Goal: Information Seeking & Learning: Learn about a topic

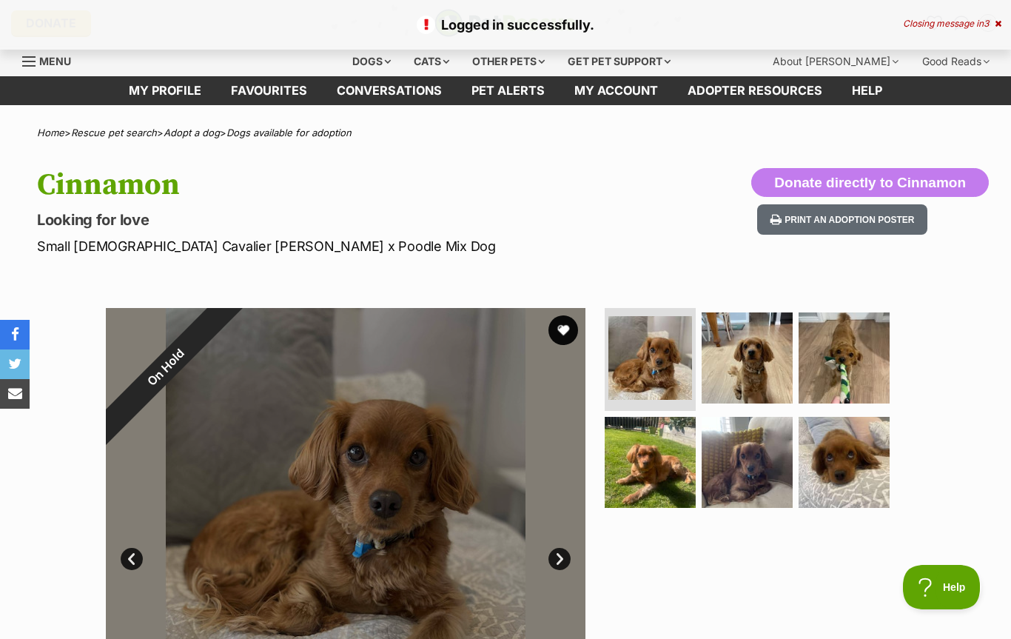
click at [35, 58] on div "Menu" at bounding box center [29, 62] width 15 height 12
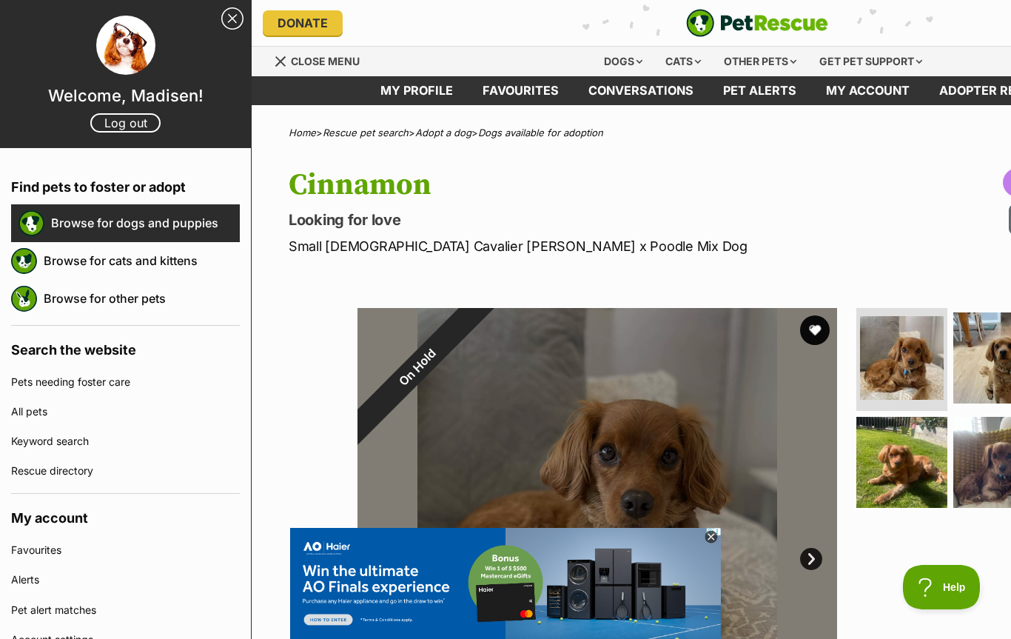
click at [188, 228] on link "Browse for dogs and puppies" at bounding box center [145, 222] width 189 height 31
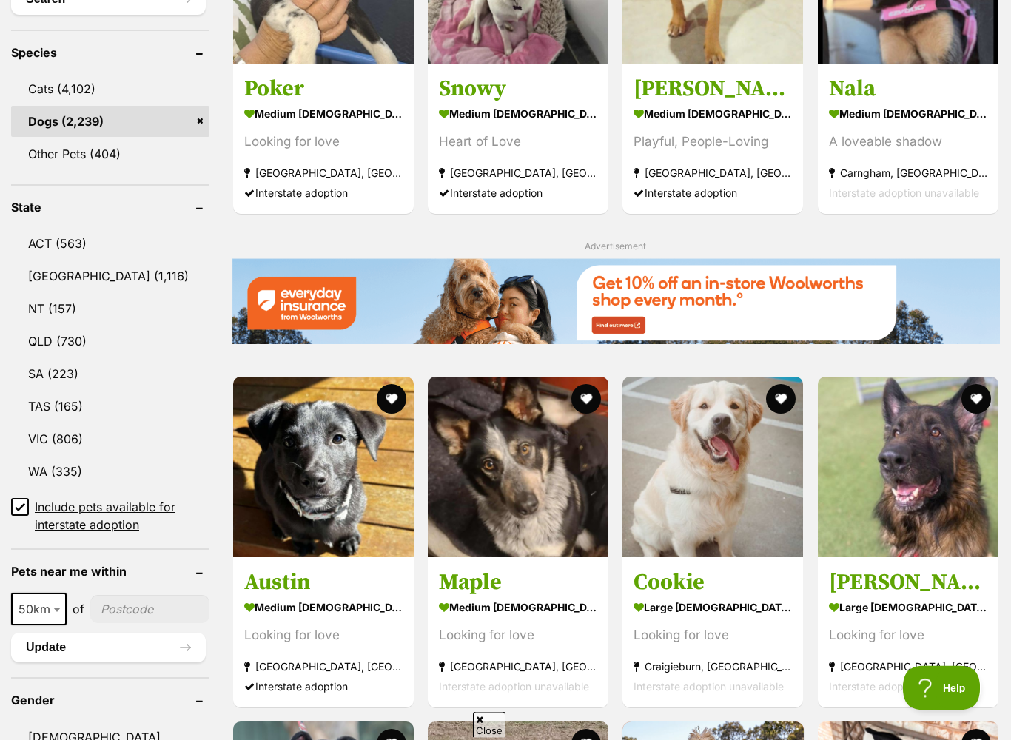
scroll to position [629, 0]
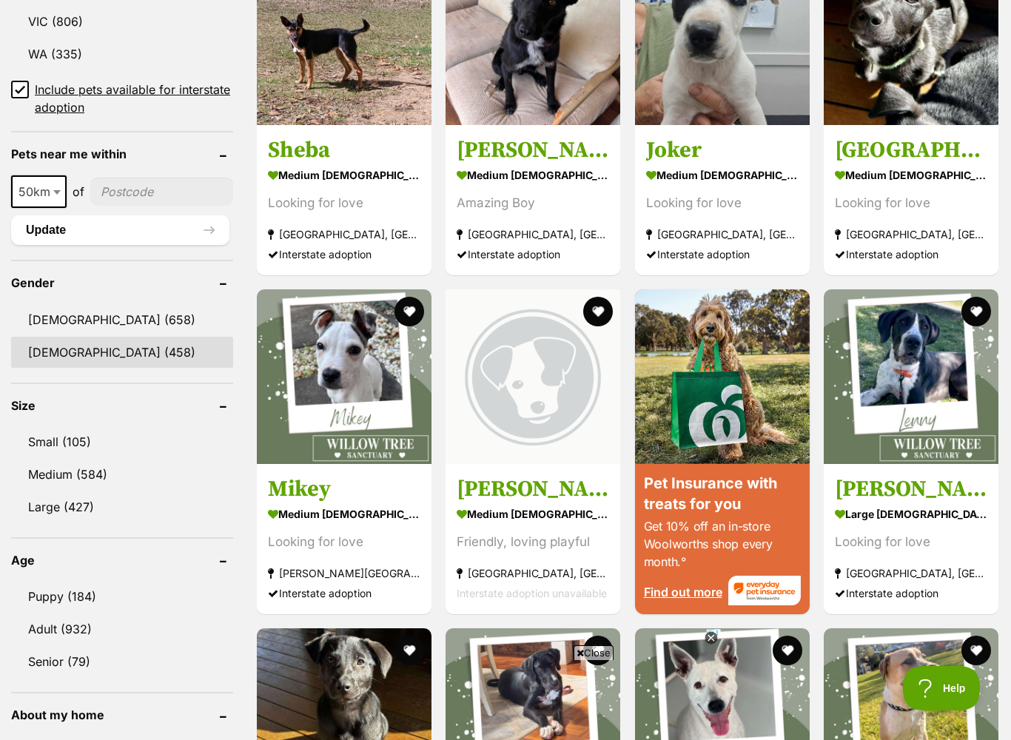
click at [97, 351] on link "Female (458)" at bounding box center [122, 352] width 222 height 31
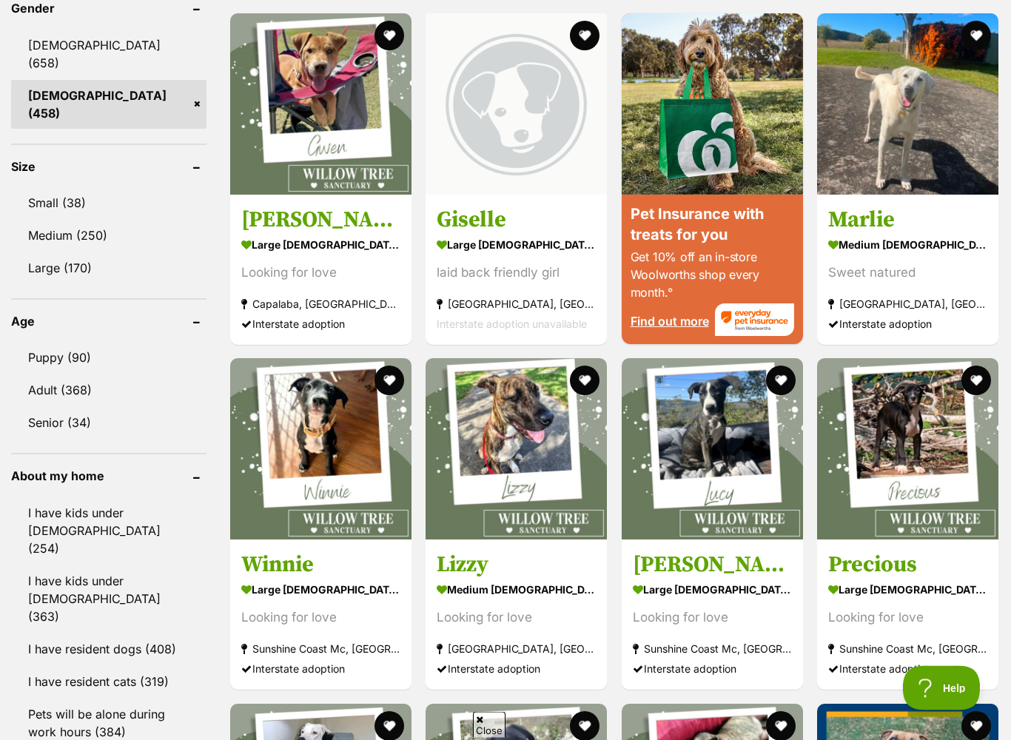
scroll to position [1311, 0]
click at [65, 187] on link "Small (38)" at bounding box center [108, 202] width 195 height 31
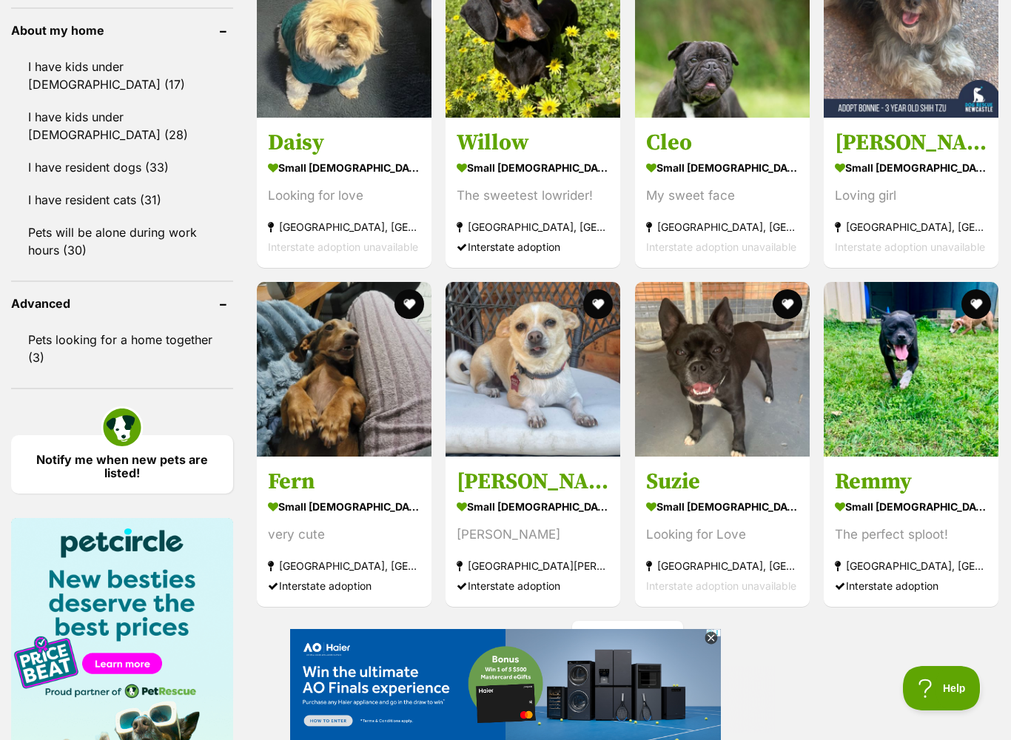
scroll to position [1781, 0]
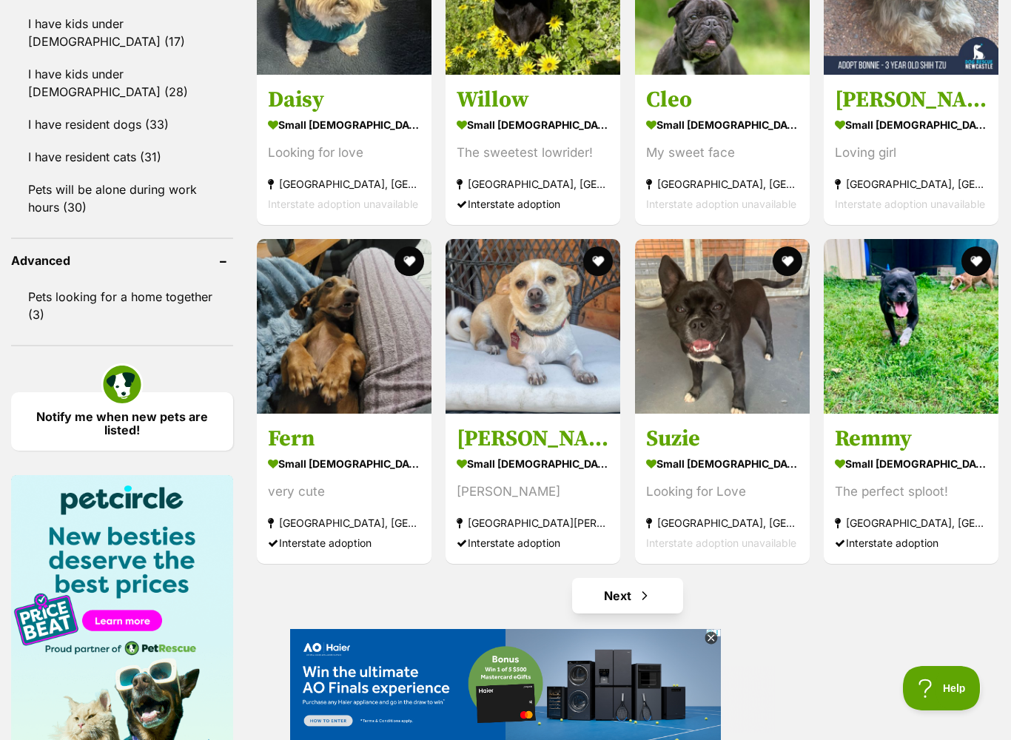
click at [644, 587] on span "Next page" at bounding box center [645, 596] width 15 height 18
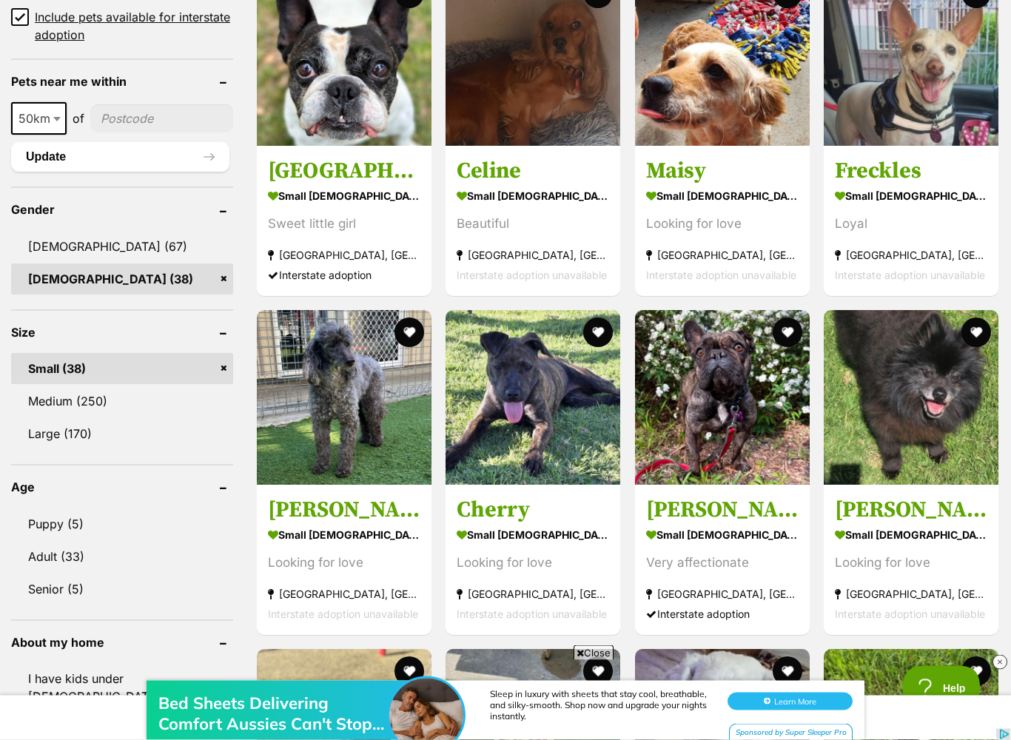
scroll to position [1126, 0]
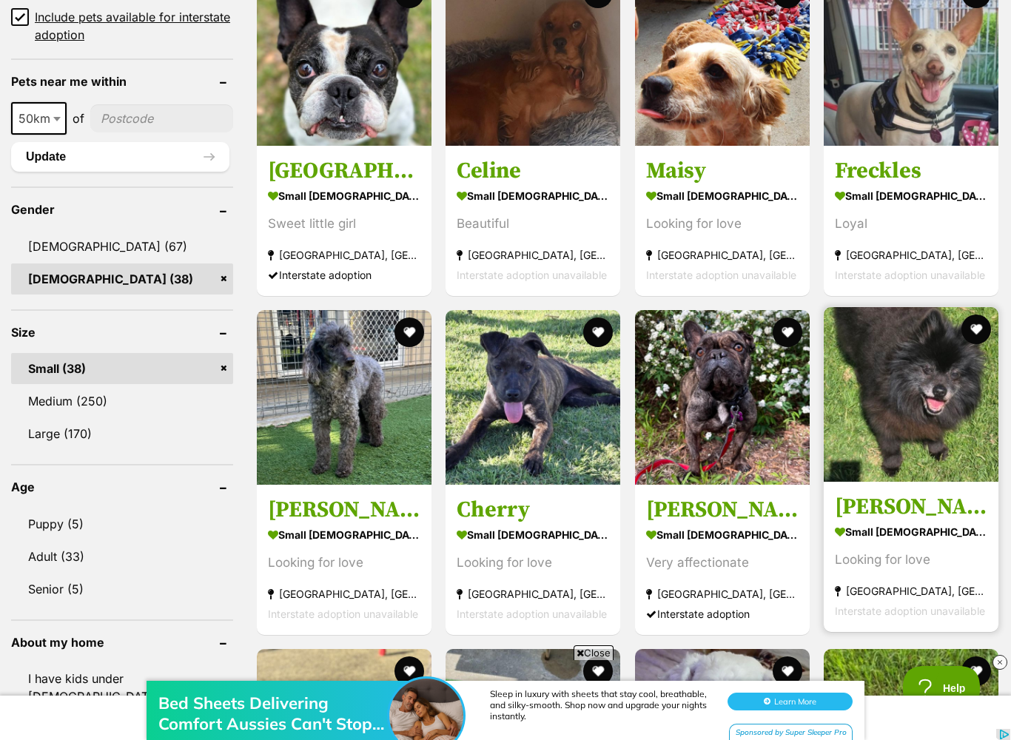
click at [935, 392] on img at bounding box center [911, 394] width 175 height 175
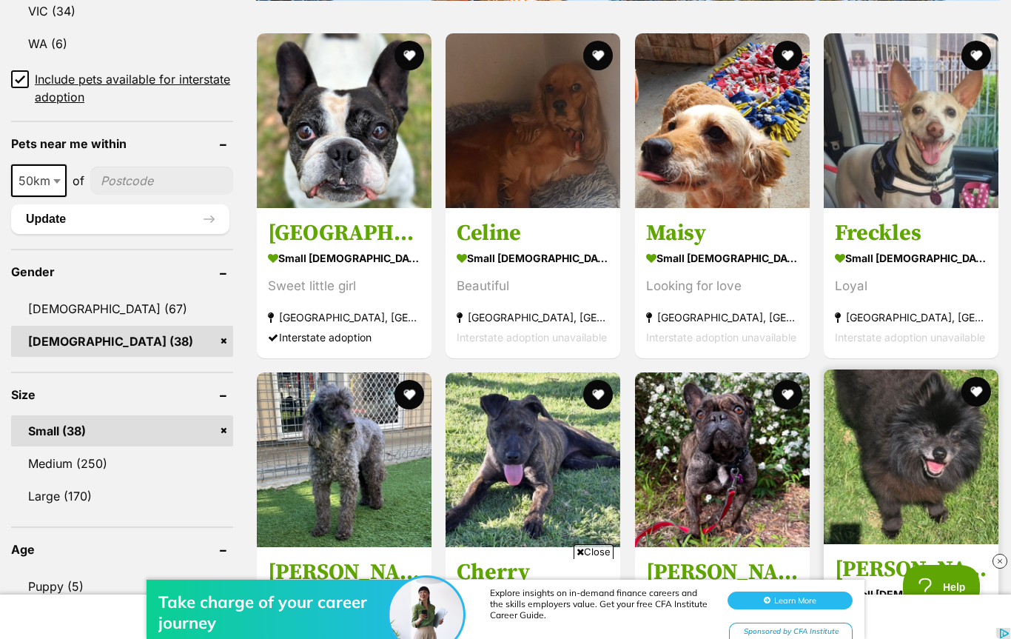
scroll to position [0, 0]
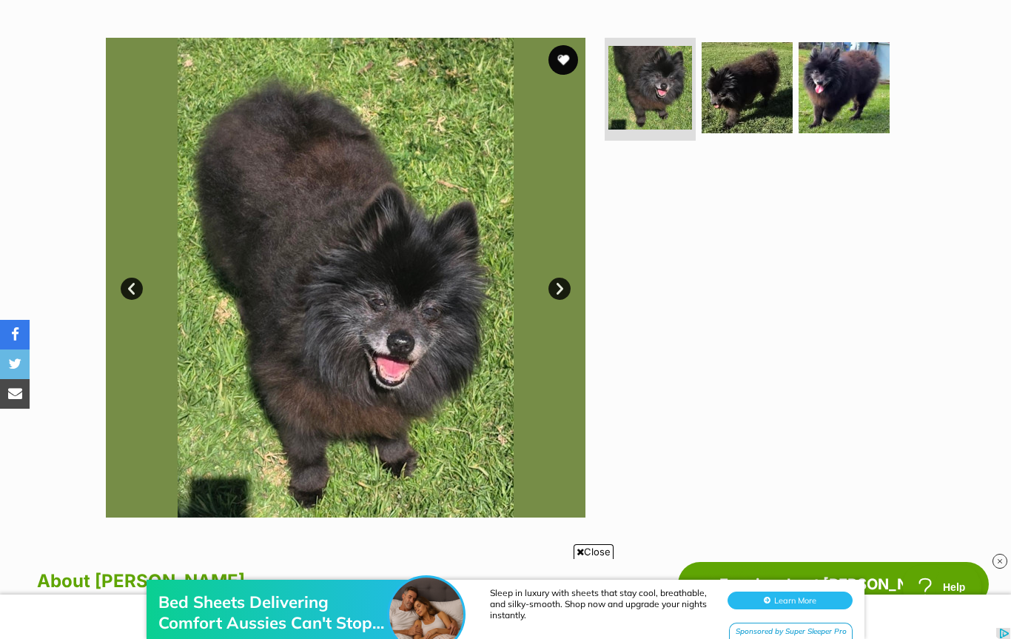
scroll to position [269, 0]
